Goal: Register for event/course

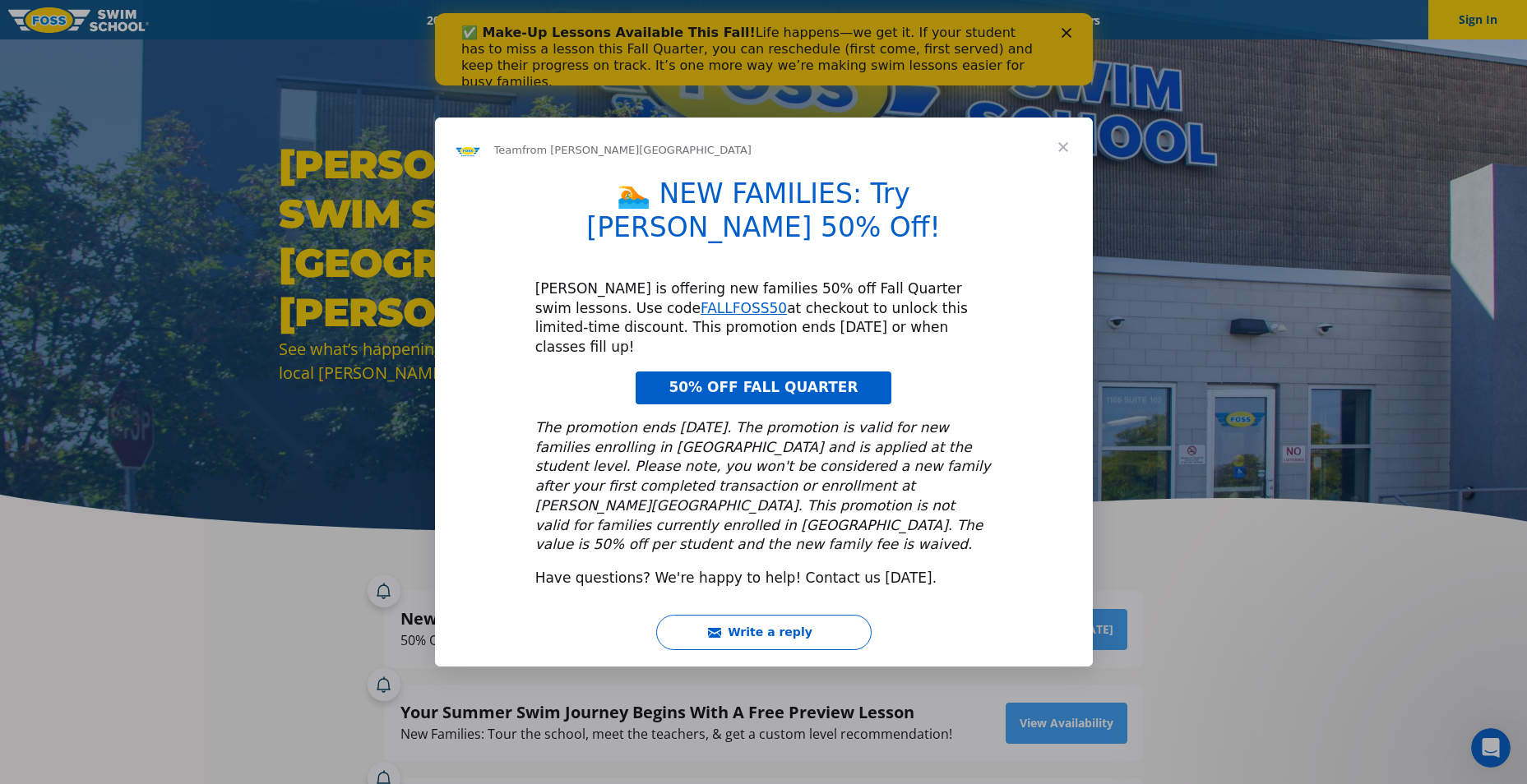
click at [1070, 177] on span "Close" at bounding box center [1063, 147] width 59 height 59
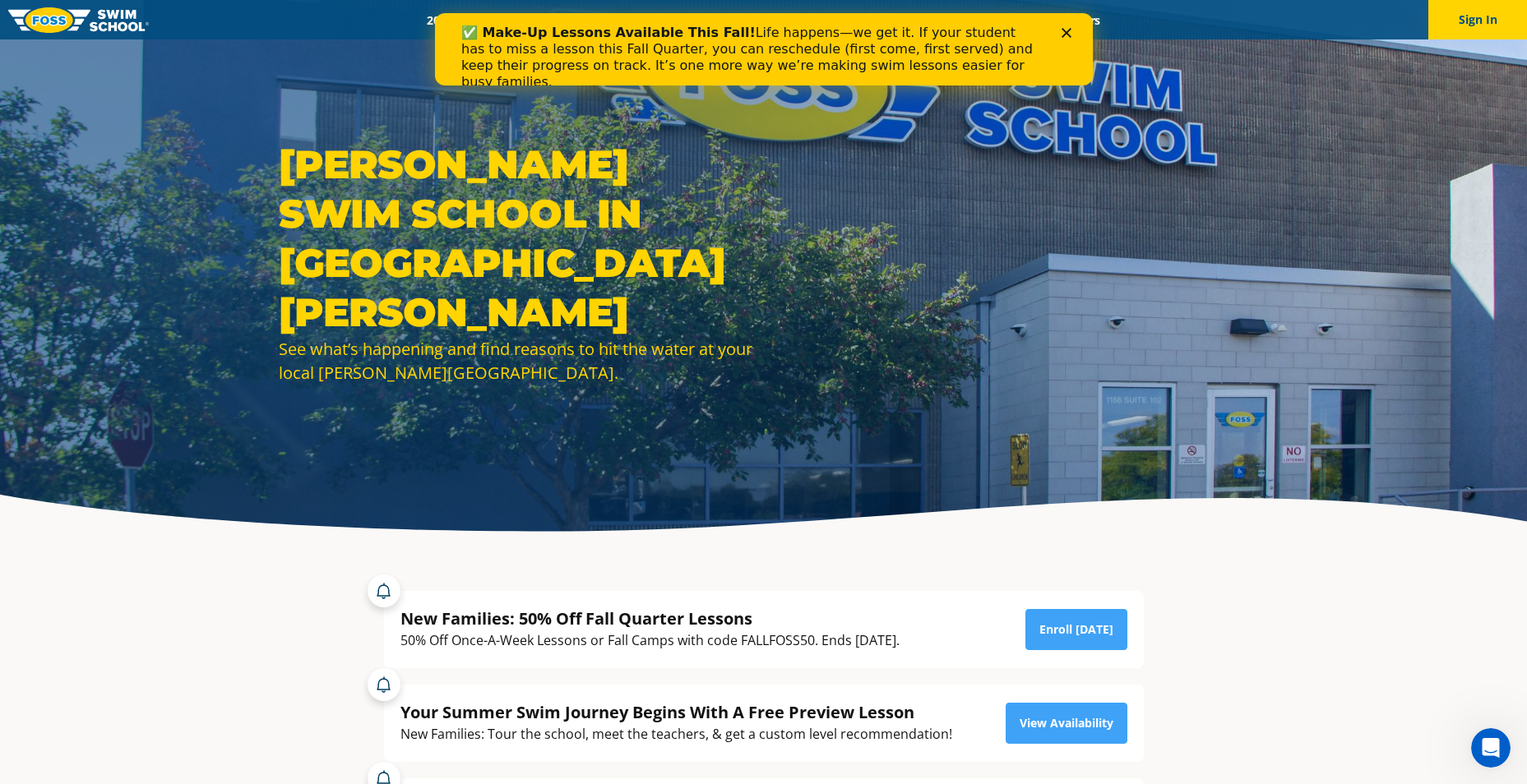
click at [1066, 31] on icon "Close" at bounding box center [1066, 33] width 10 height 10
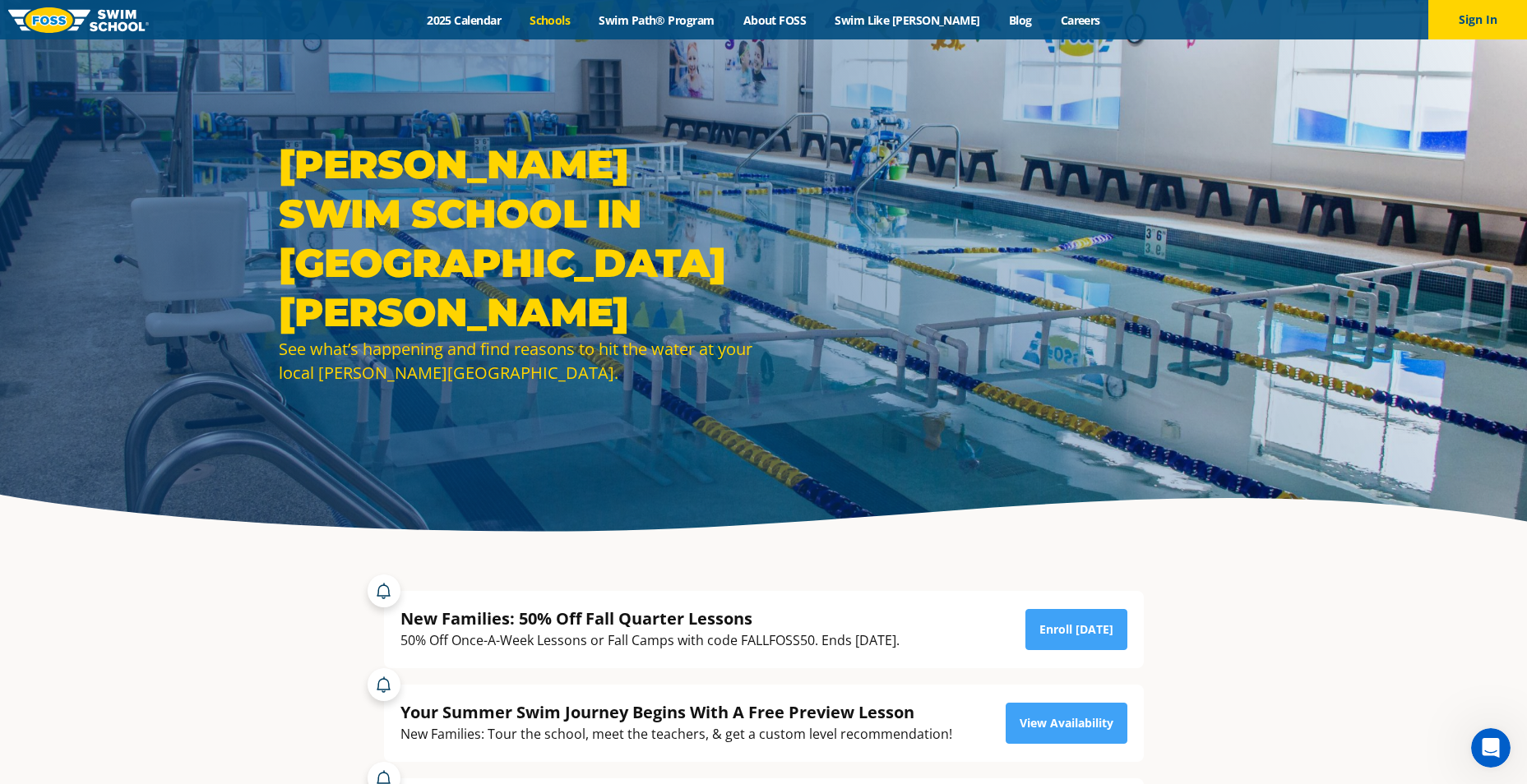
click at [567, 15] on link "Schools" at bounding box center [550, 20] width 69 height 16
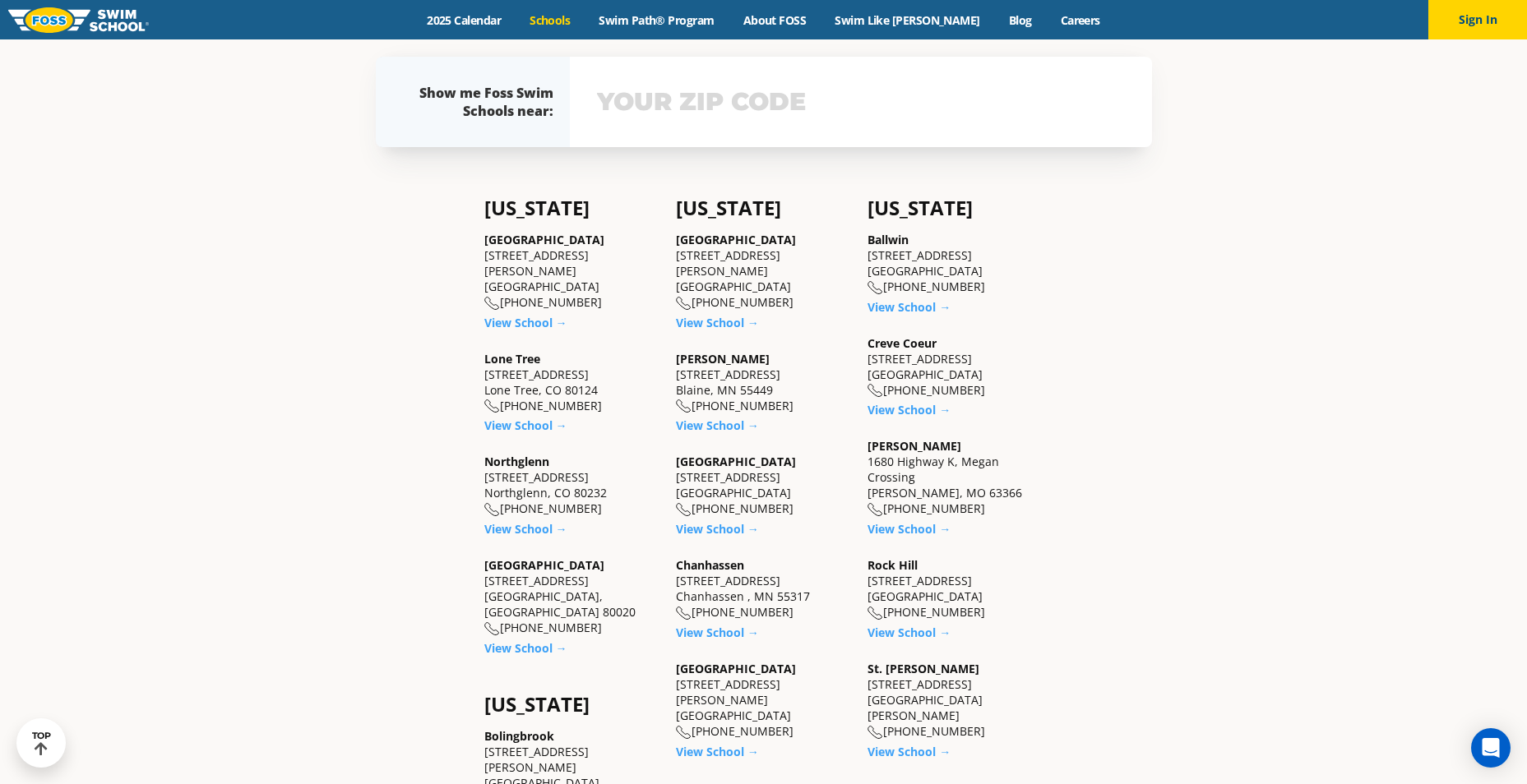
scroll to position [575, 0]
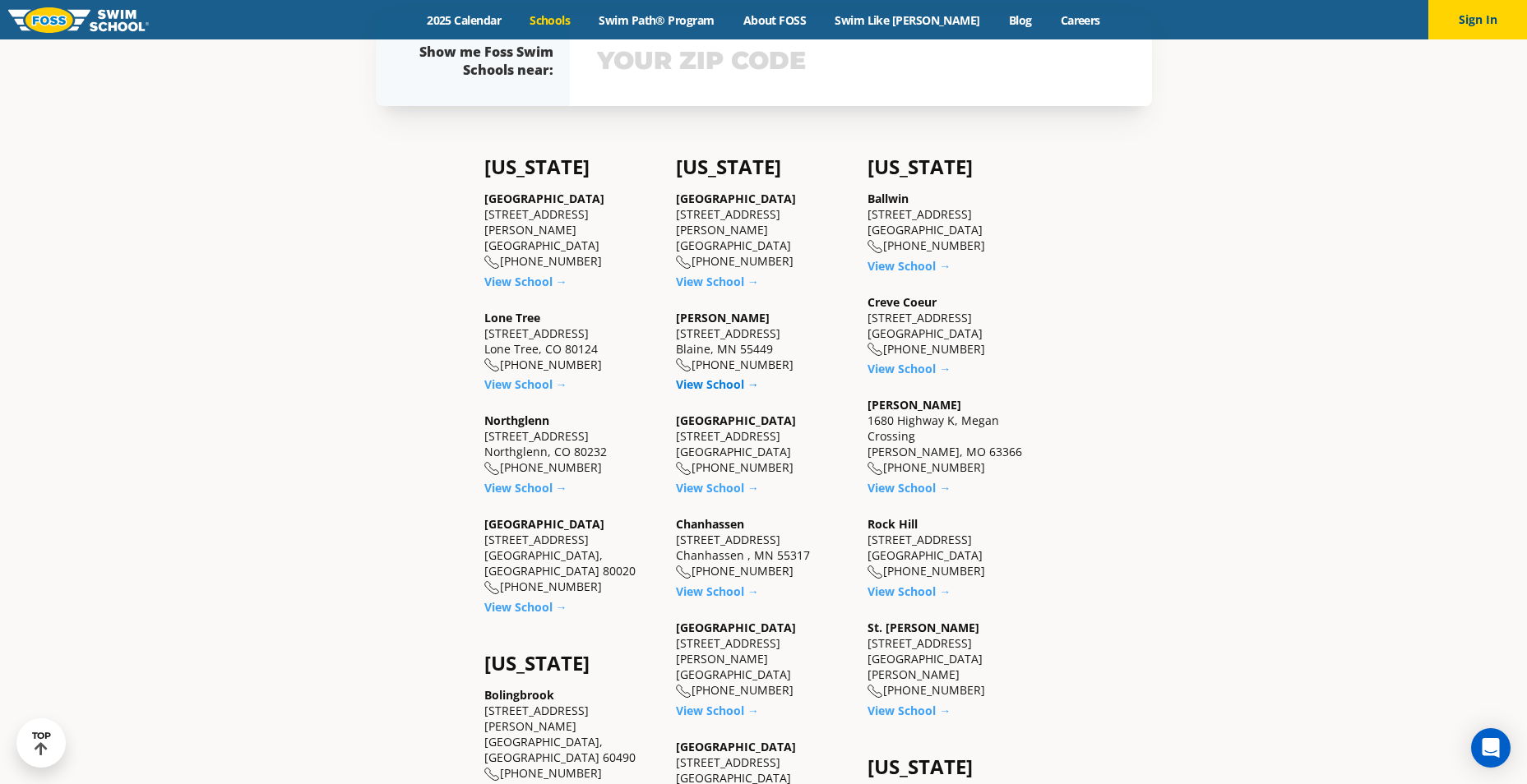
click at [709, 381] on link "View School →" at bounding box center [717, 384] width 83 height 16
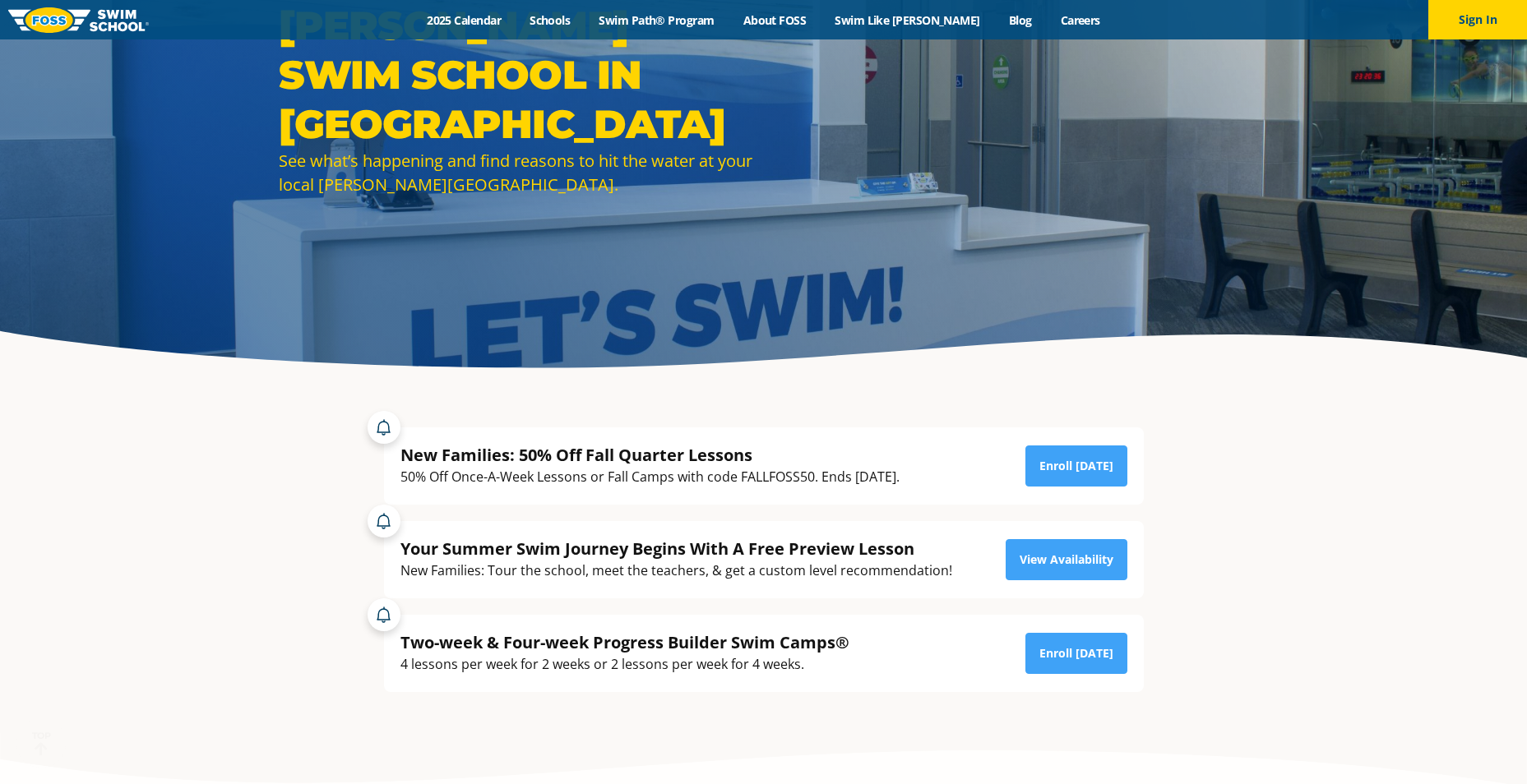
scroll to position [164, 0]
click at [841, 465] on div "50% Off Once-A-Week Lessons or Fall Camps with code FALLFOSS50. Ends September …" at bounding box center [650, 476] width 499 height 22
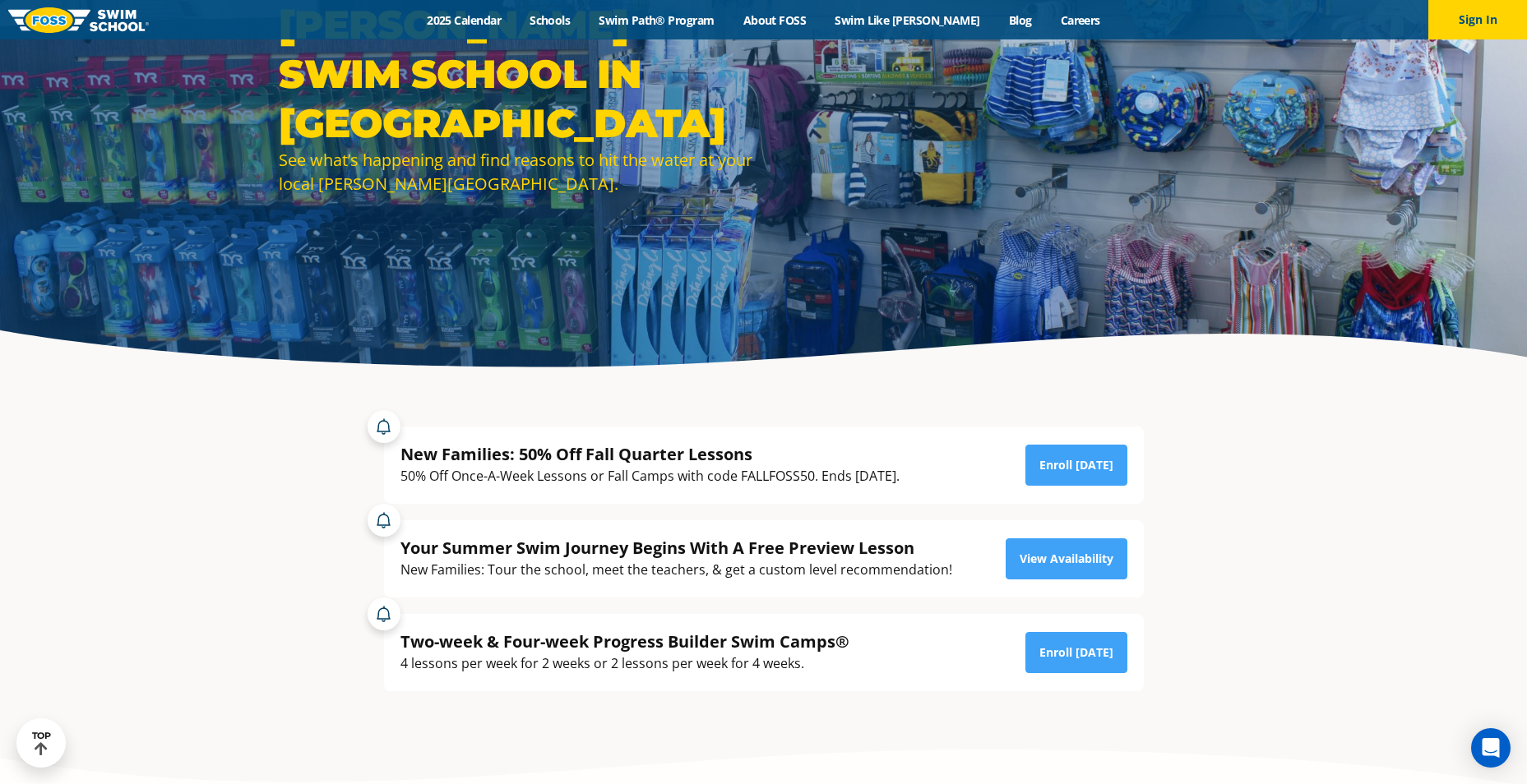
click at [895, 474] on div "50% Off Once-A-Week Lessons or Fall Camps with code FALLFOSS50. Ends September …" at bounding box center [650, 476] width 499 height 22
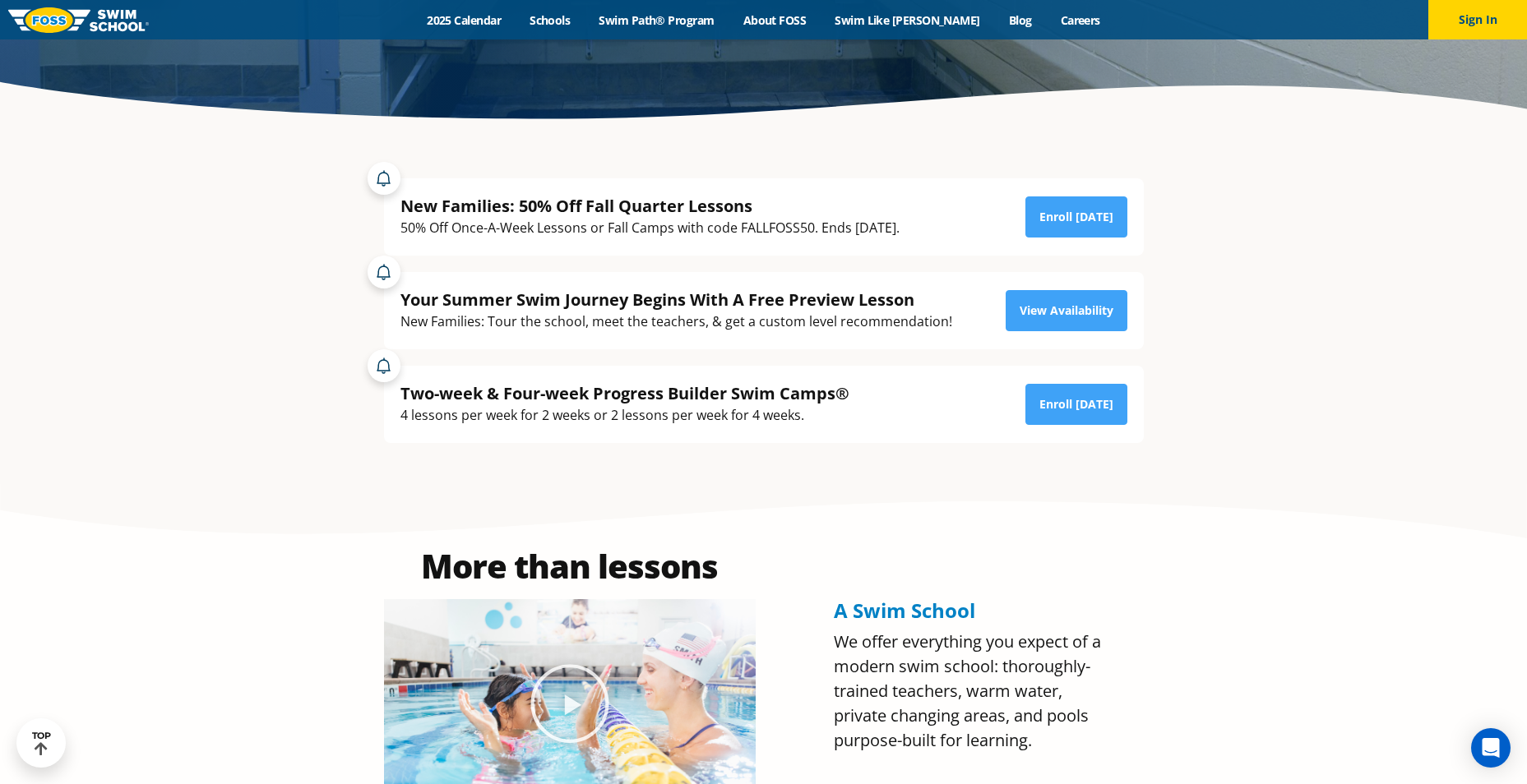
scroll to position [411, 0]
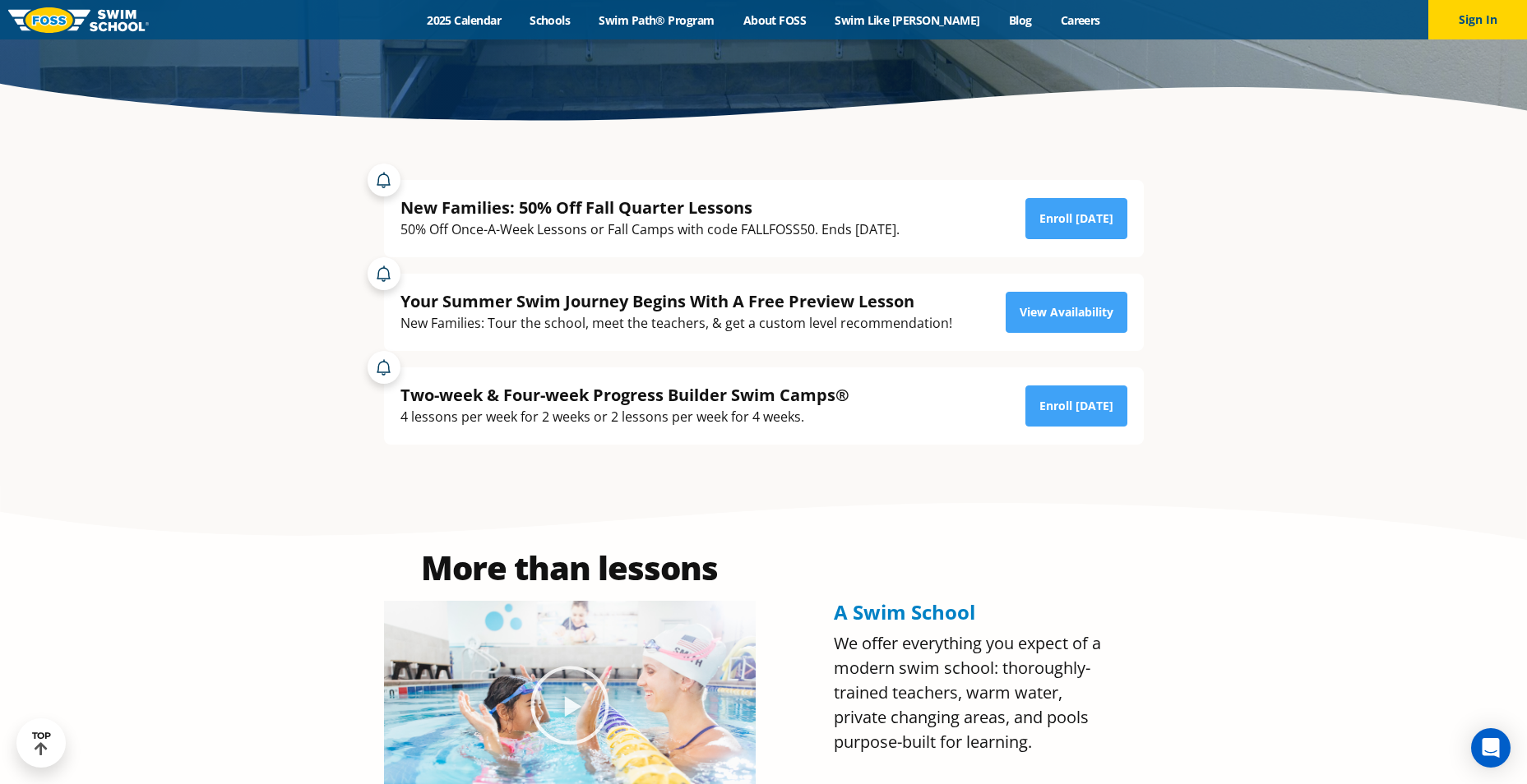
click at [502, 212] on div "New Families: 50% Off Fall Quarter Lessons" at bounding box center [650, 207] width 499 height 22
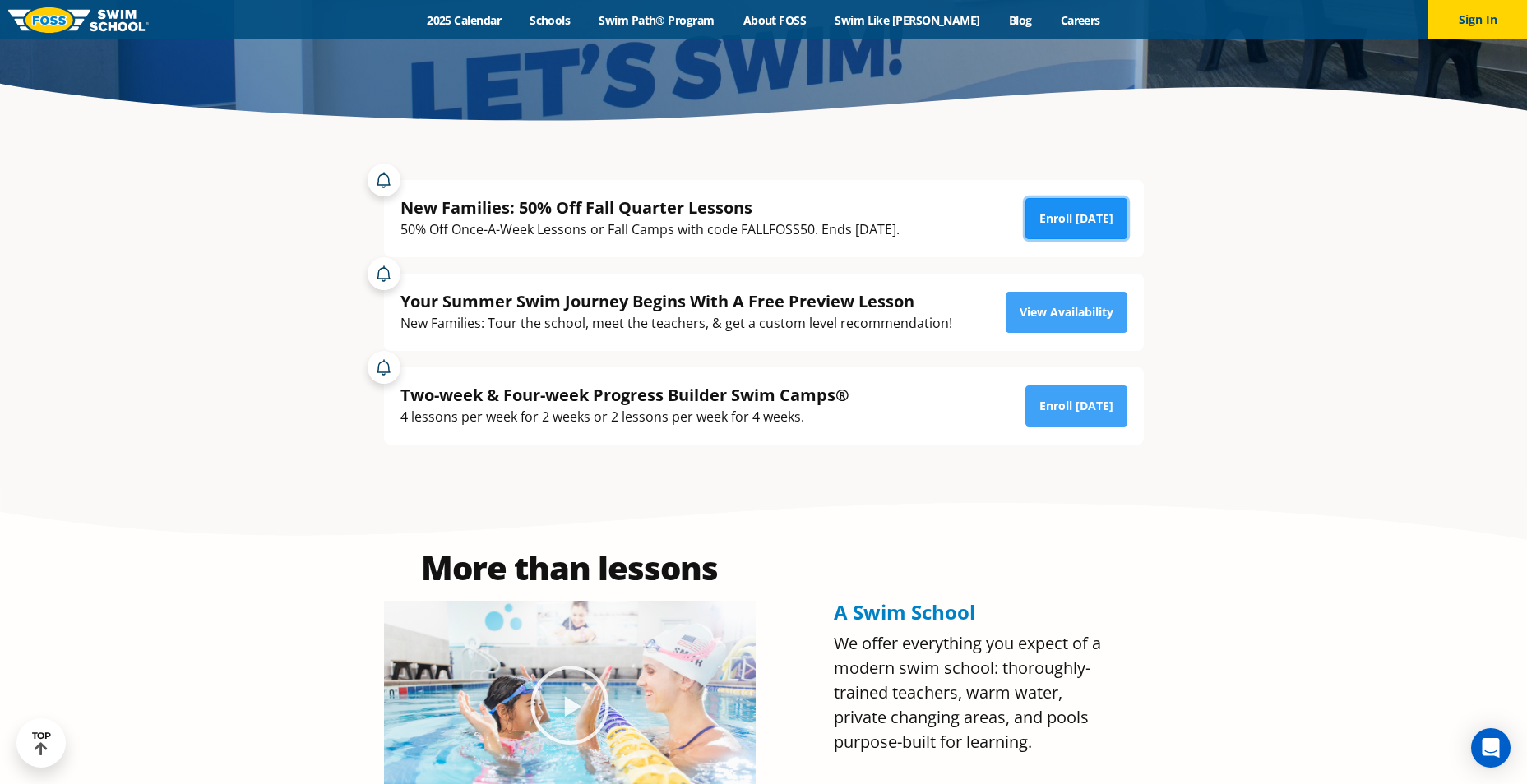
click at [1048, 232] on link "Enroll [DATE]" at bounding box center [1076, 219] width 102 height 41
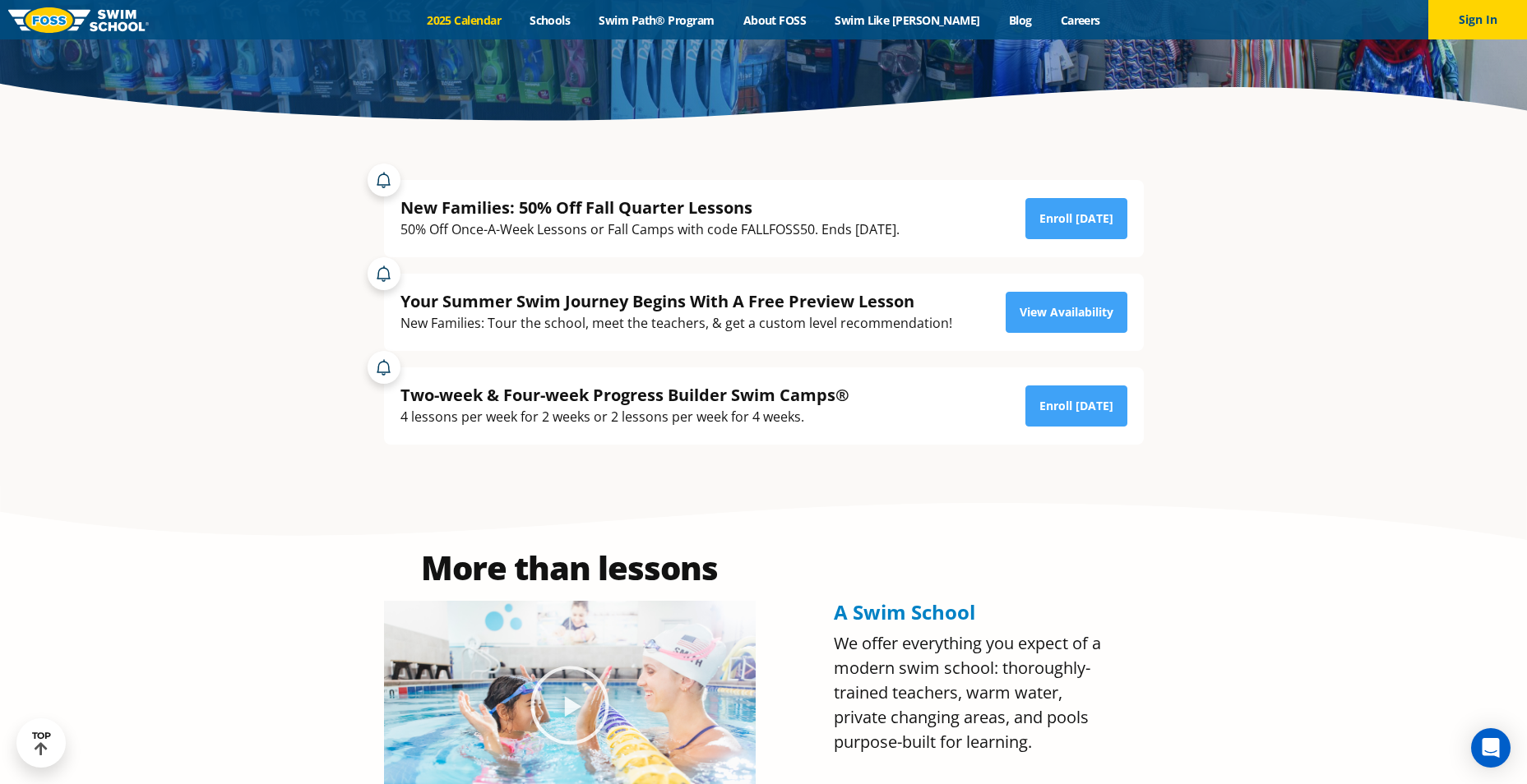
click at [516, 18] on link "2025 Calendar" at bounding box center [464, 20] width 103 height 16
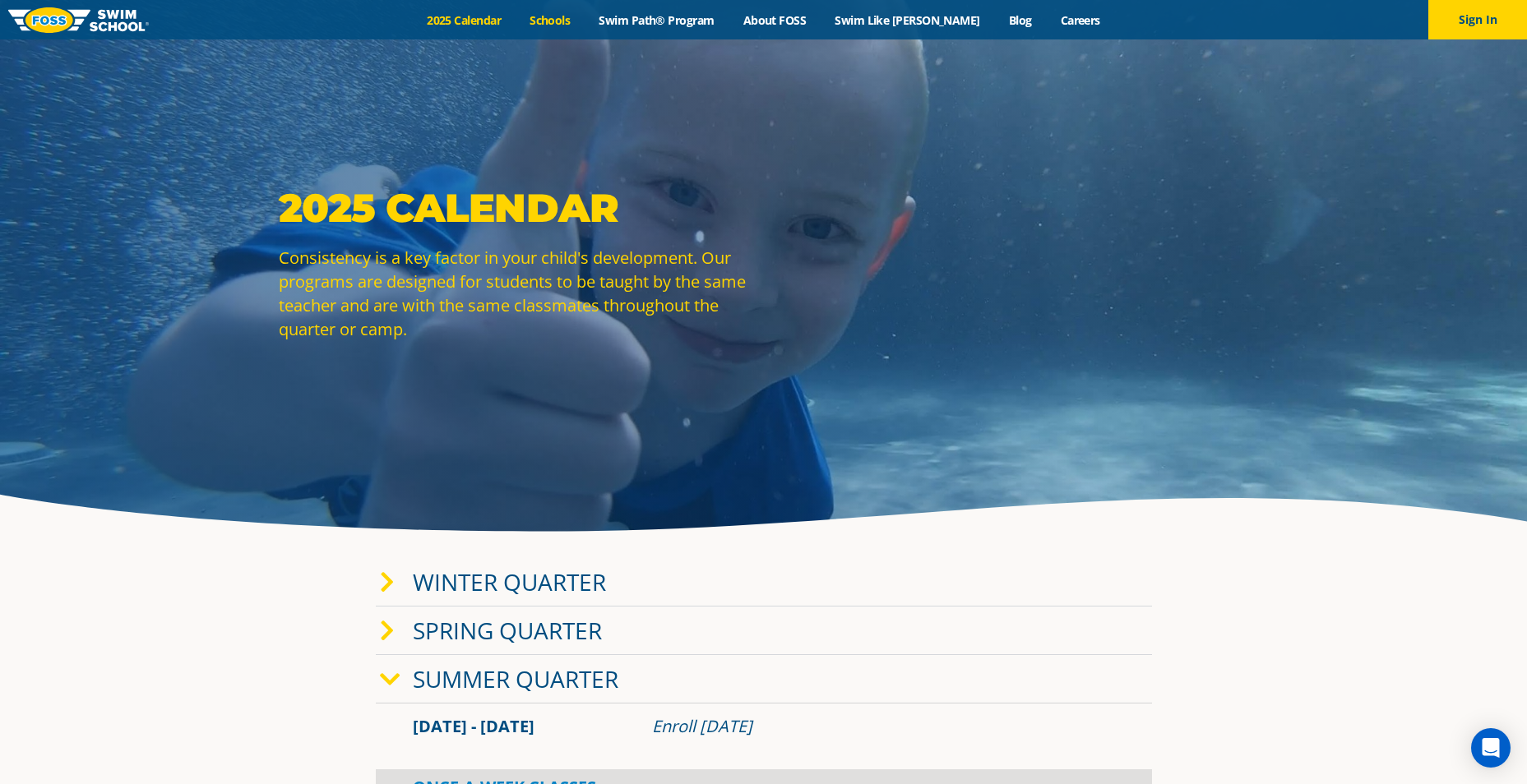
click at [549, 13] on link "Schools" at bounding box center [550, 20] width 69 height 16
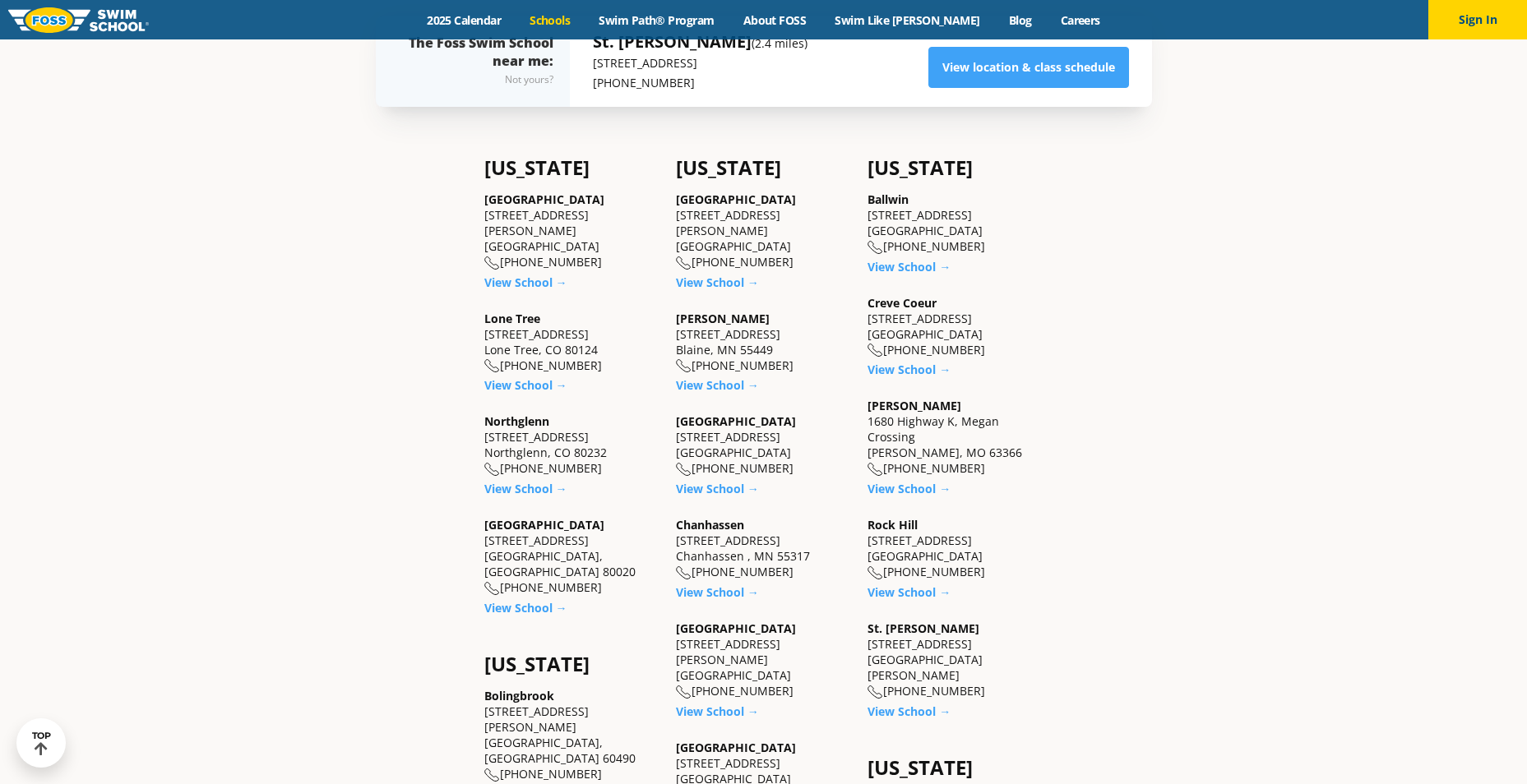
scroll to position [575, 0]
click at [714, 387] on link "View School →" at bounding box center [717, 384] width 83 height 16
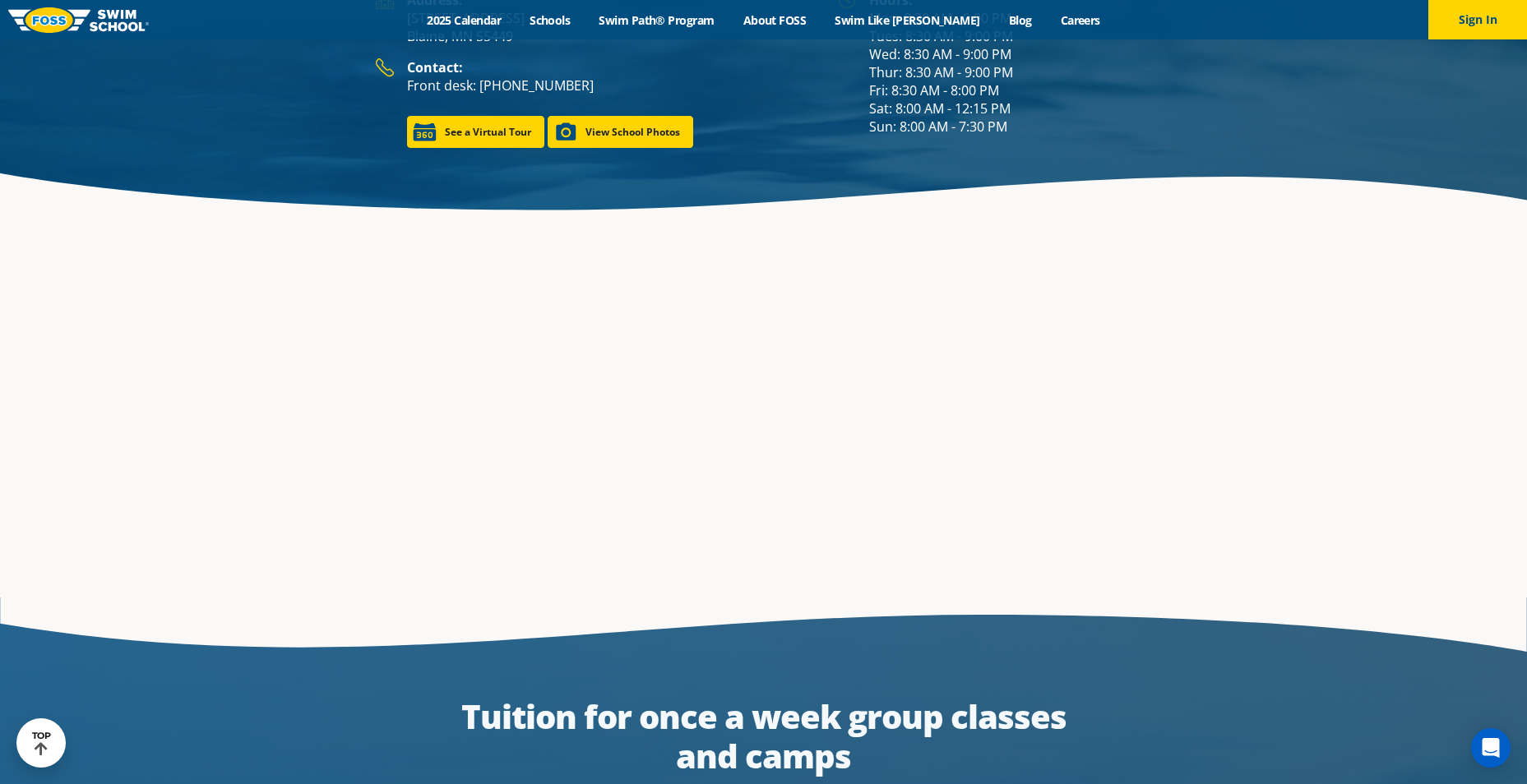
scroll to position [2607, 0]
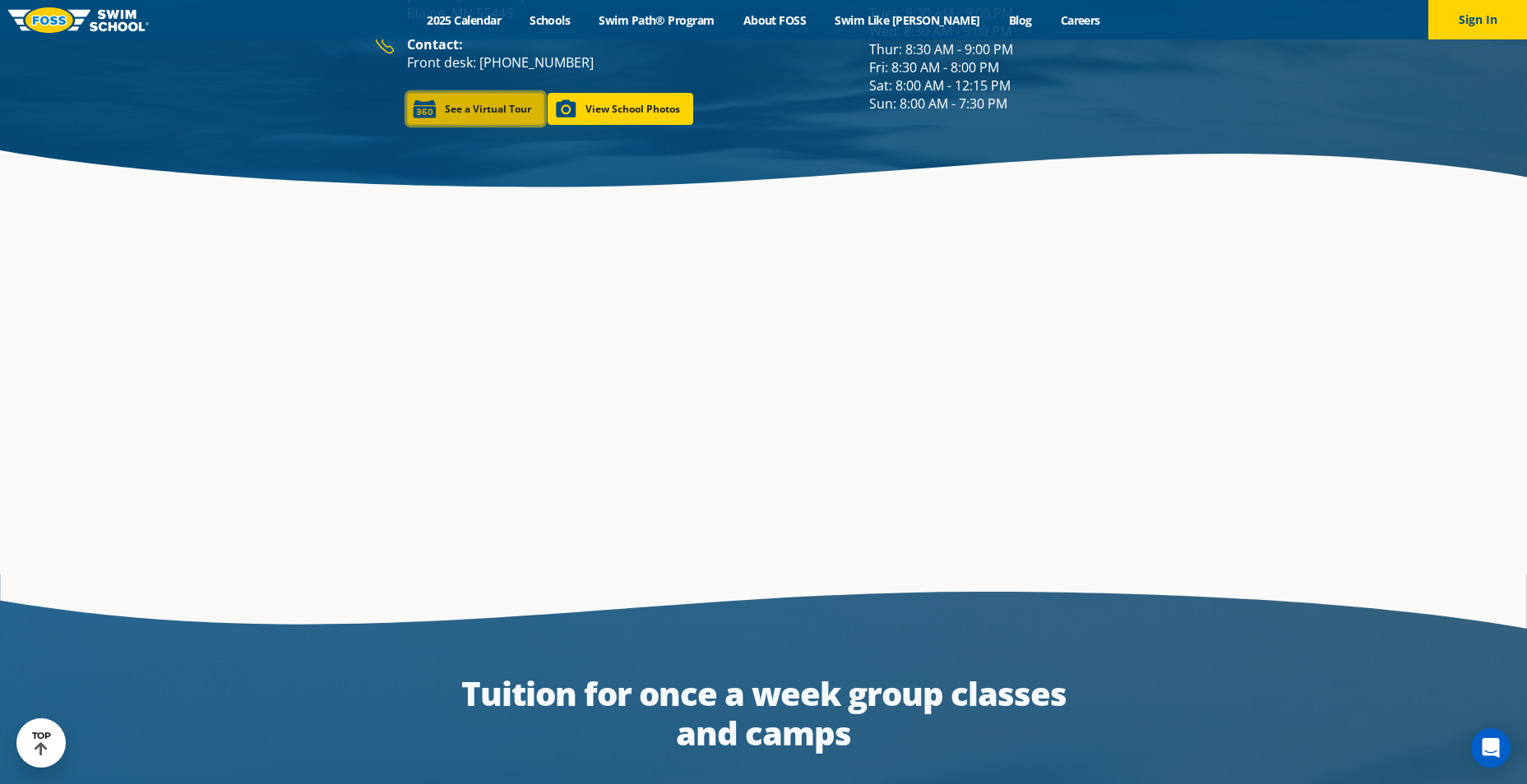
click at [516, 112] on link "See a Virtual Tour" at bounding box center [475, 108] width 137 height 32
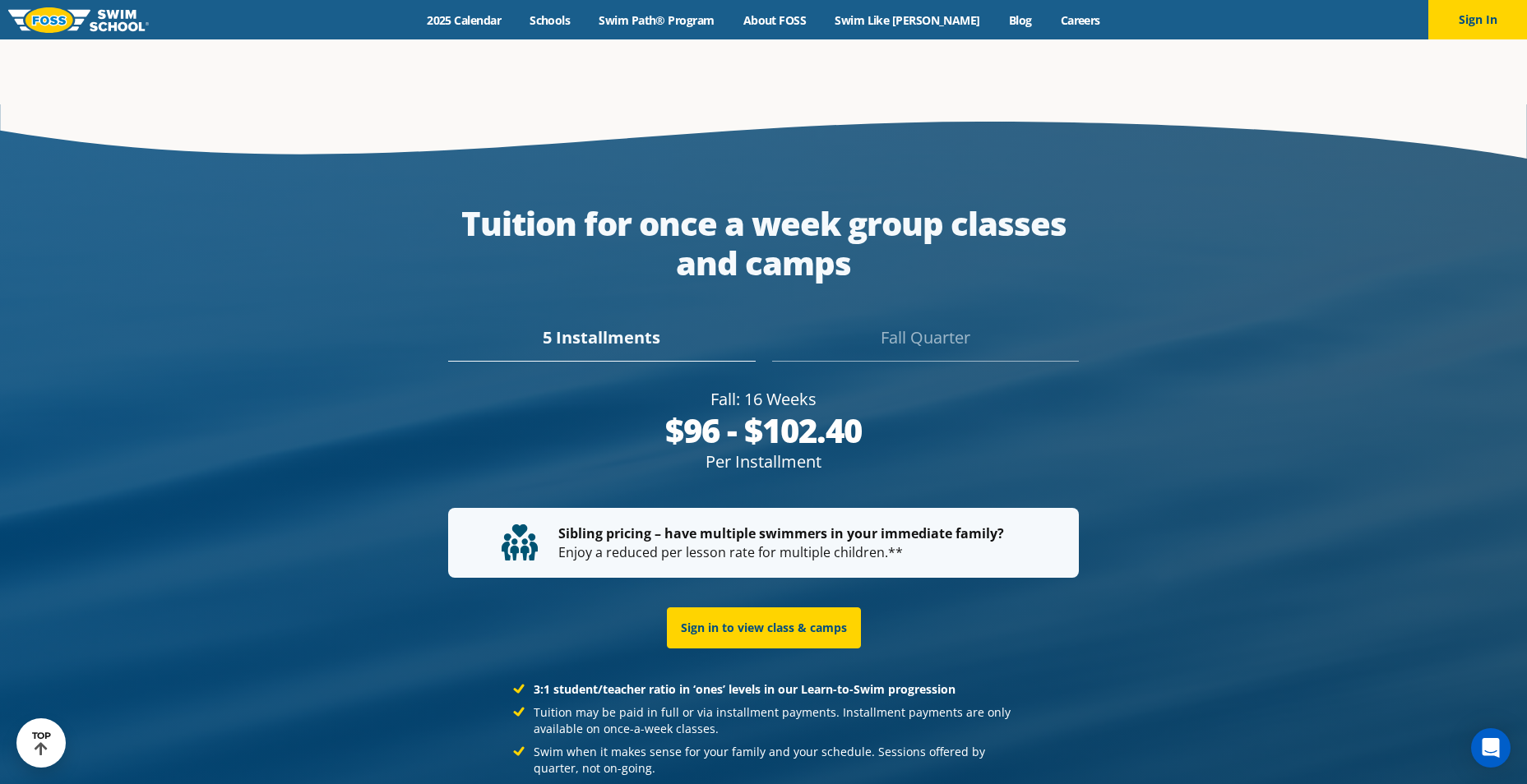
scroll to position [3100, 0]
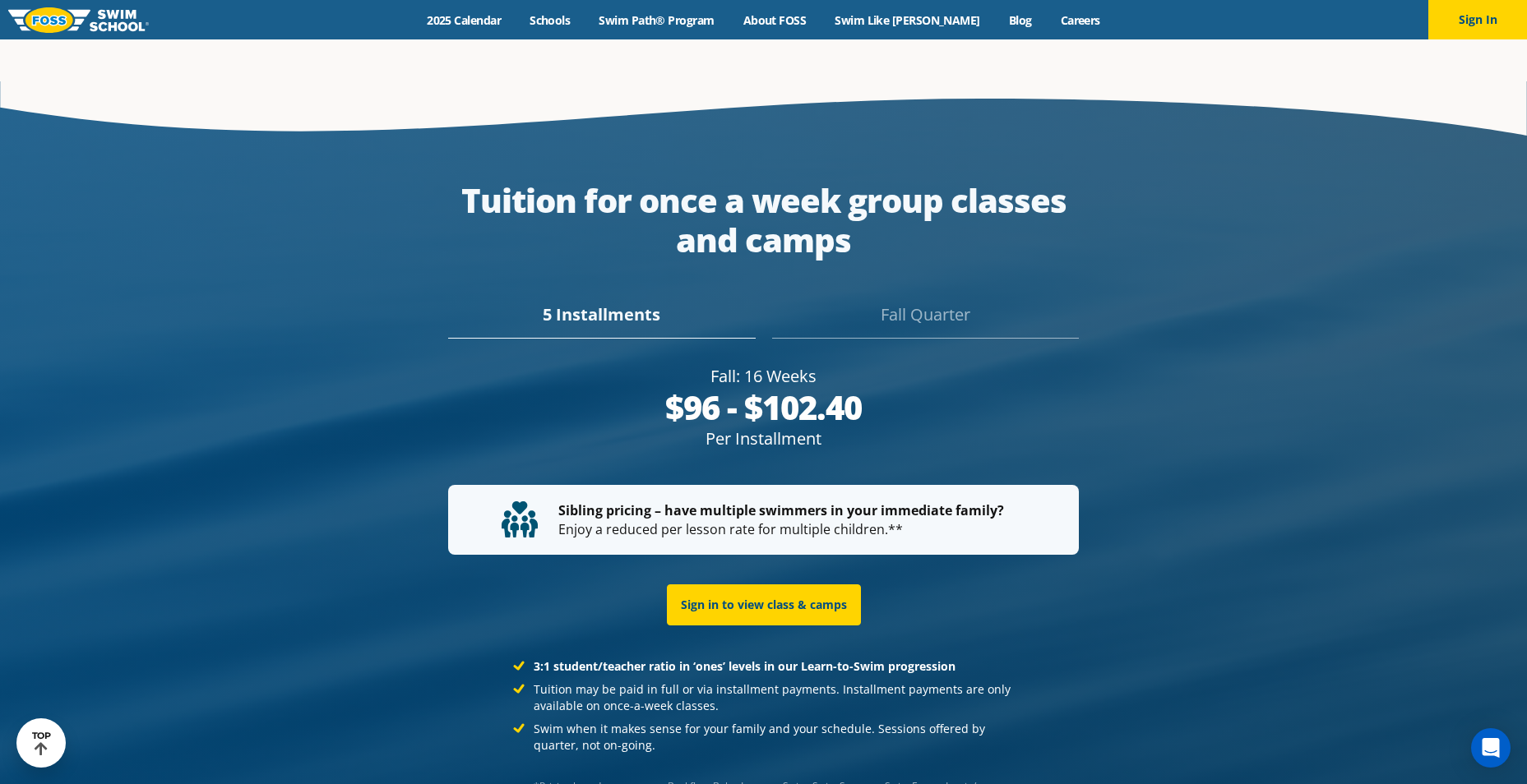
click at [965, 313] on div "Fall Quarter" at bounding box center [925, 321] width 307 height 36
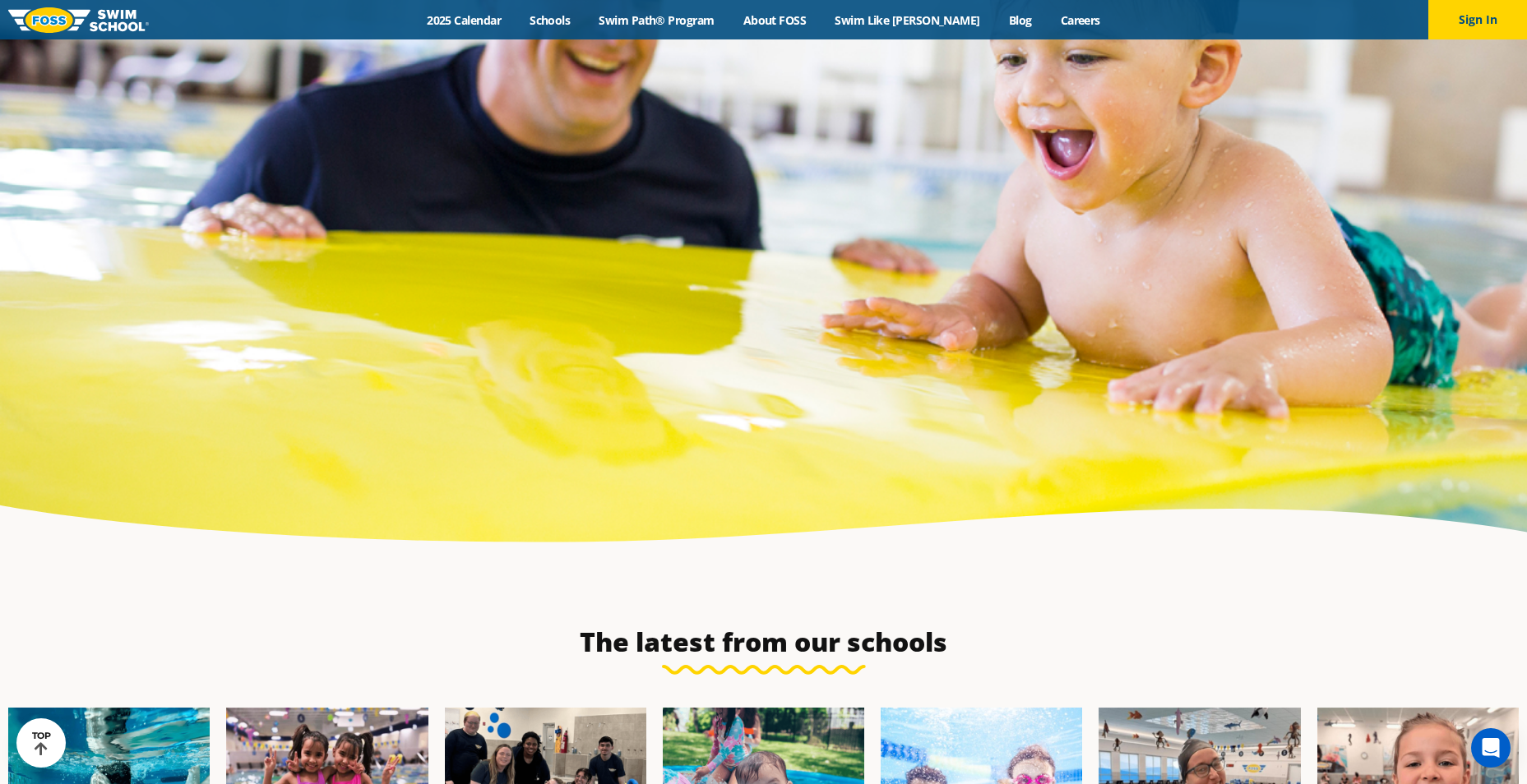
scroll to position [5177, 0]
